Goal: Information Seeking & Learning: Learn about a topic

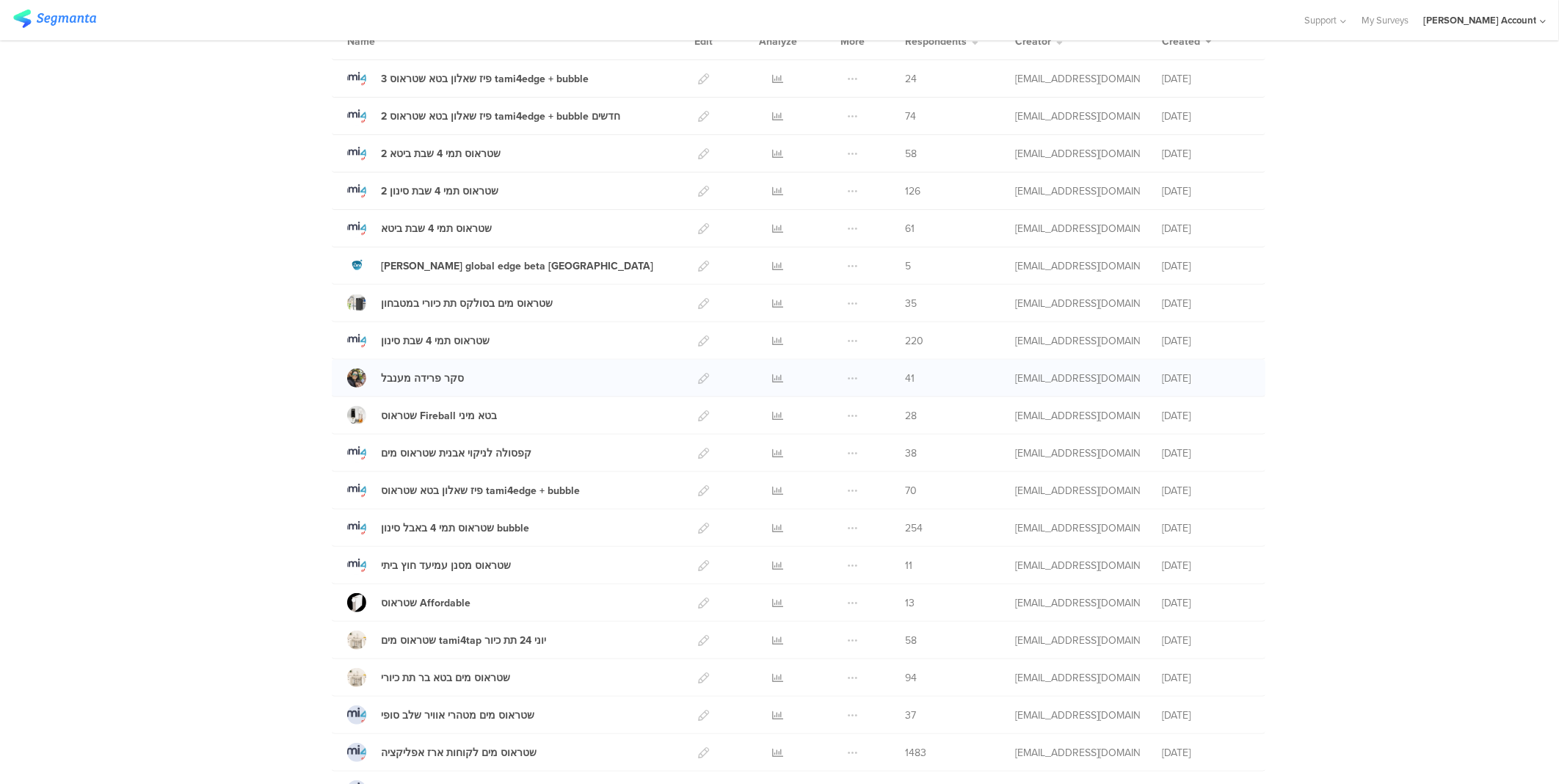
scroll to position [160, 0]
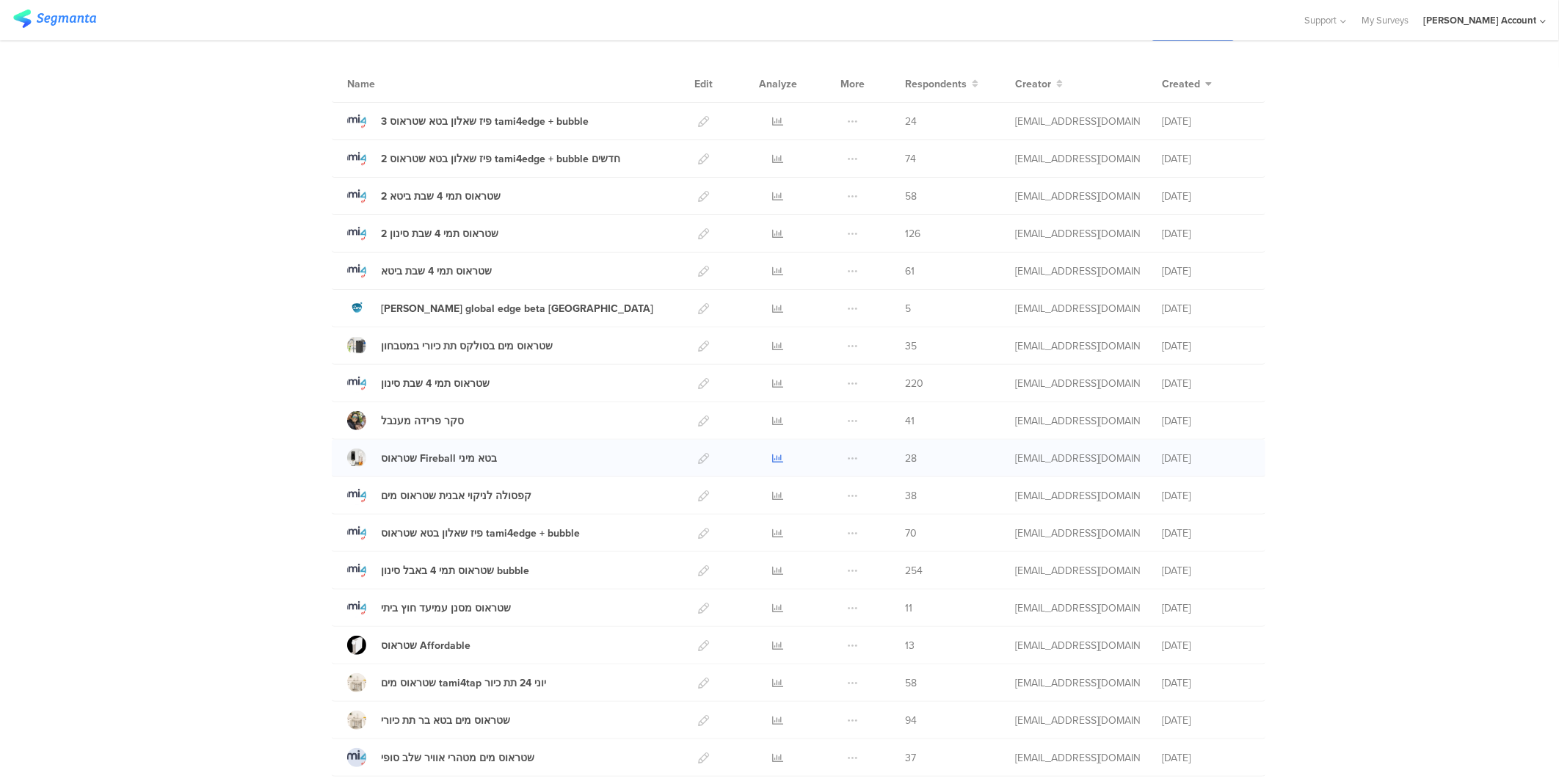
click at [773, 452] on icon at bounding box center [777, 457] width 11 height 11
click at [773, 201] on icon at bounding box center [777, 196] width 11 height 11
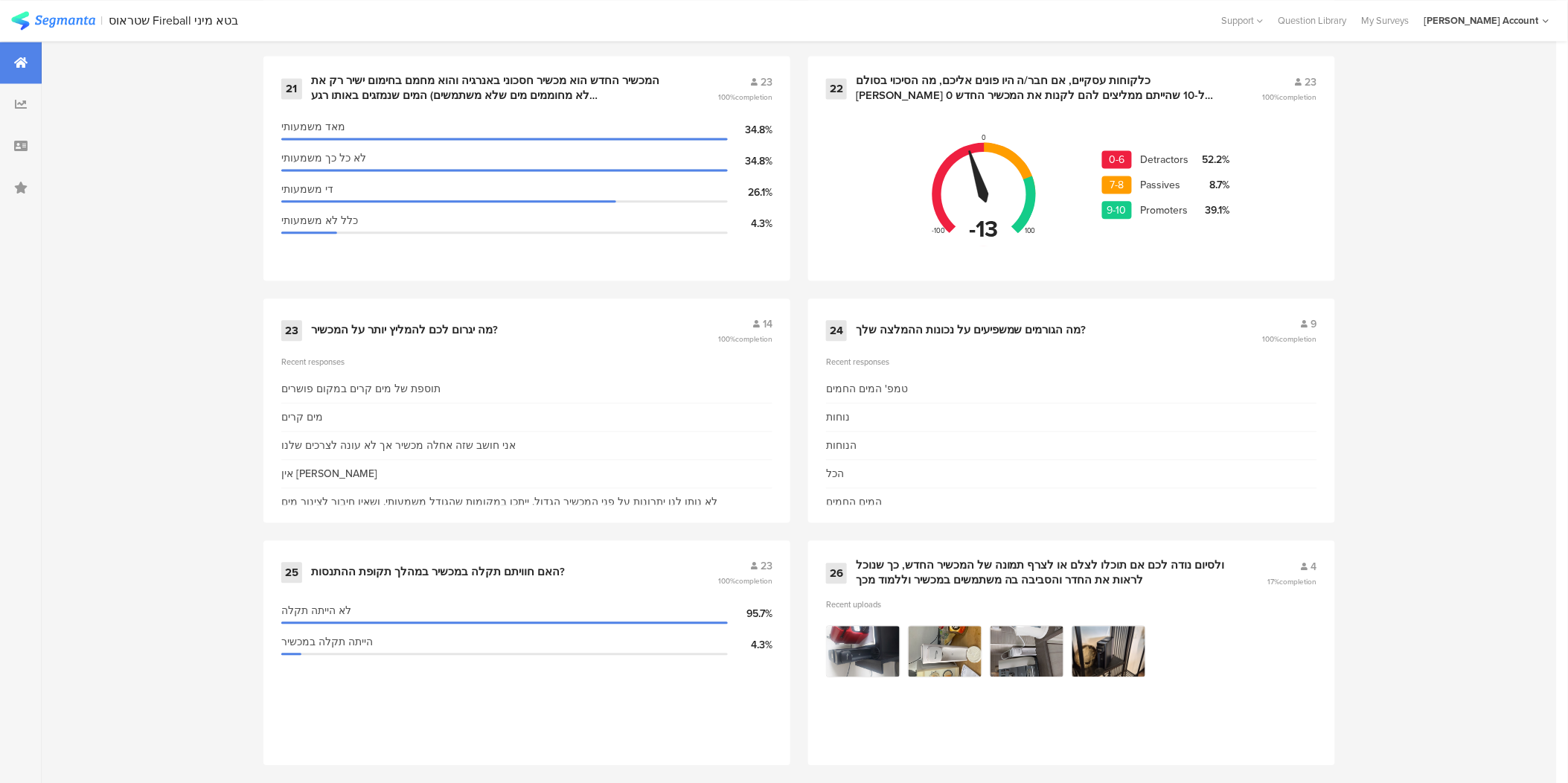
scroll to position [3084, 0]
click at [550, 354] on div "Recent responses" at bounding box center [526, 360] width 491 height 12
click at [434, 377] on div "תוספת של מים קרים במקום פושרים" at bounding box center [526, 388] width 491 height 28
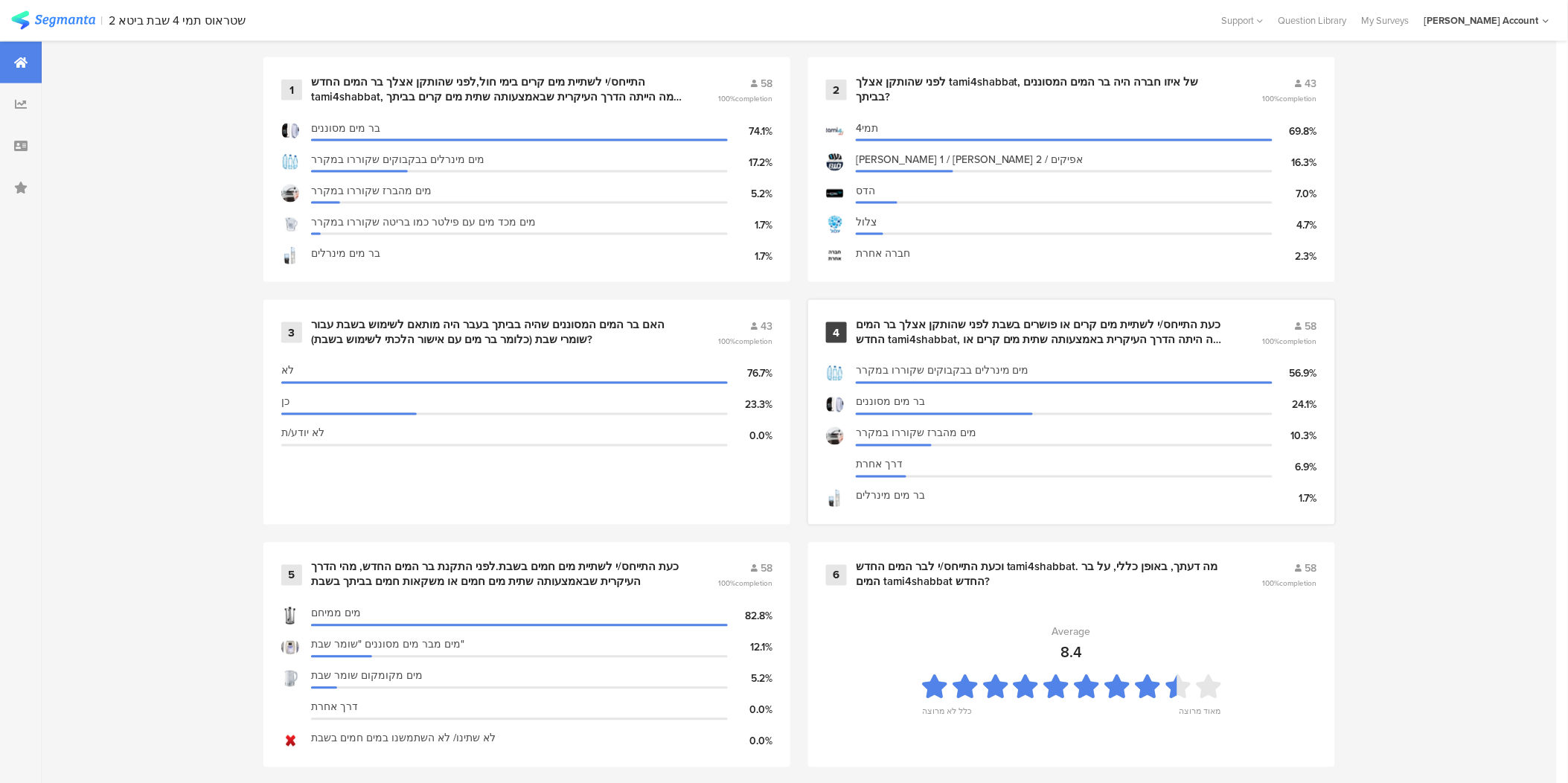
scroll to position [744, 0]
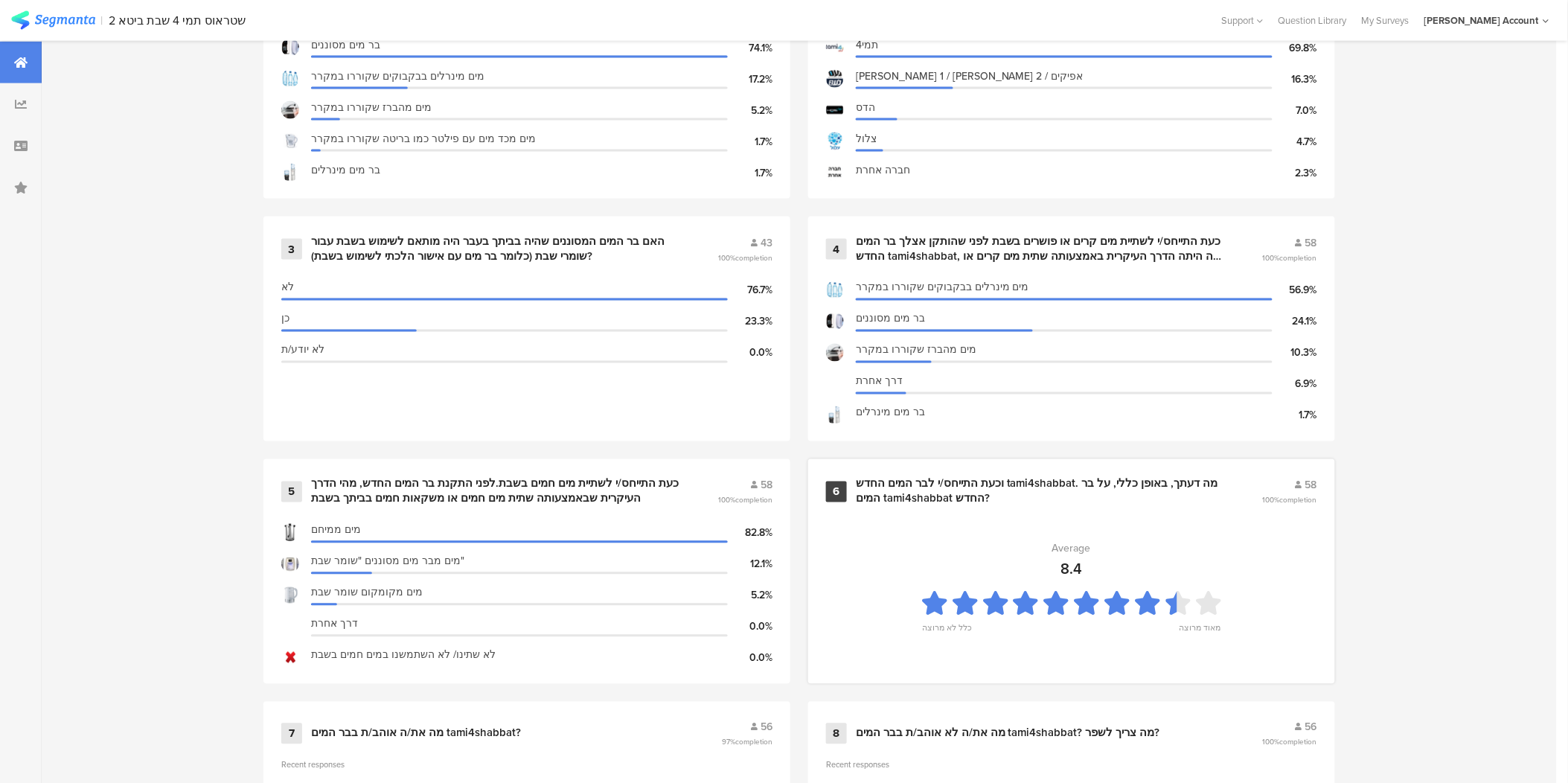
click at [1044, 484] on div "וכעת התייחס/י לבר המים החדש tami4shabbat. מה דעתך, באופן כללי, על בר המים tami4…" at bounding box center [1041, 491] width 370 height 29
